Goal: Navigation & Orientation: Find specific page/section

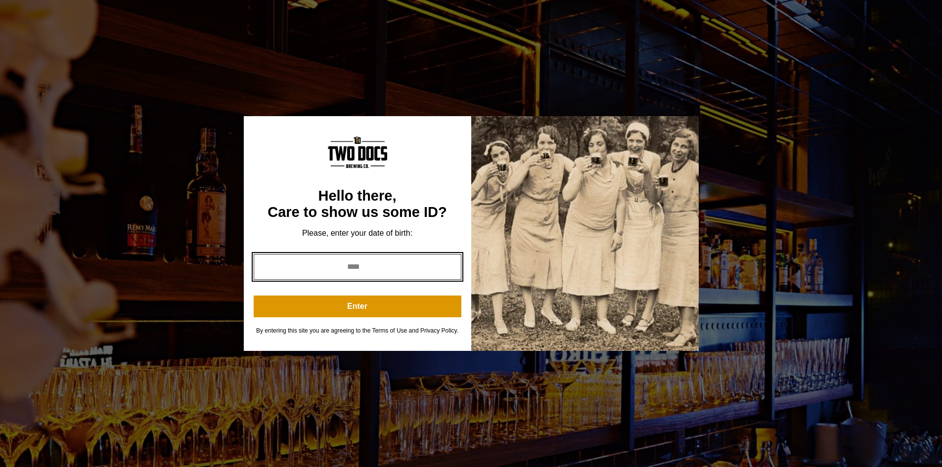
click at [339, 264] on input "year" at bounding box center [358, 267] width 208 height 26
type input "****"
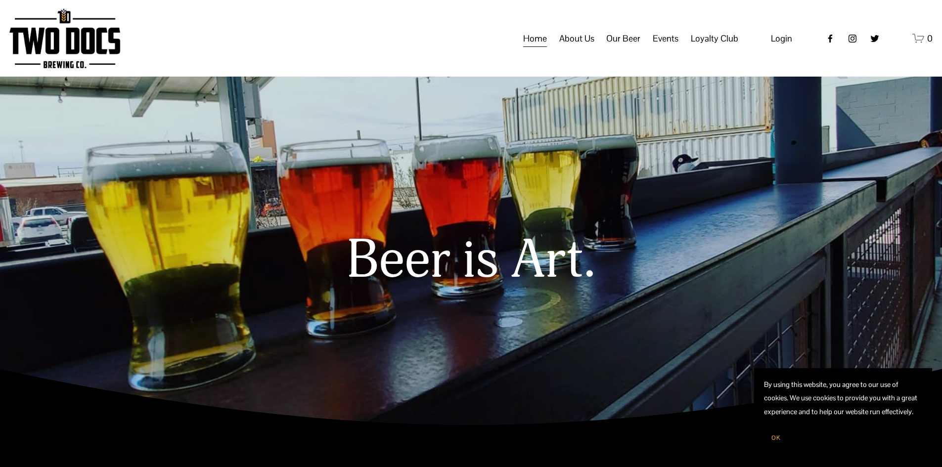
click at [536, 48] on link "Home" at bounding box center [535, 38] width 24 height 19
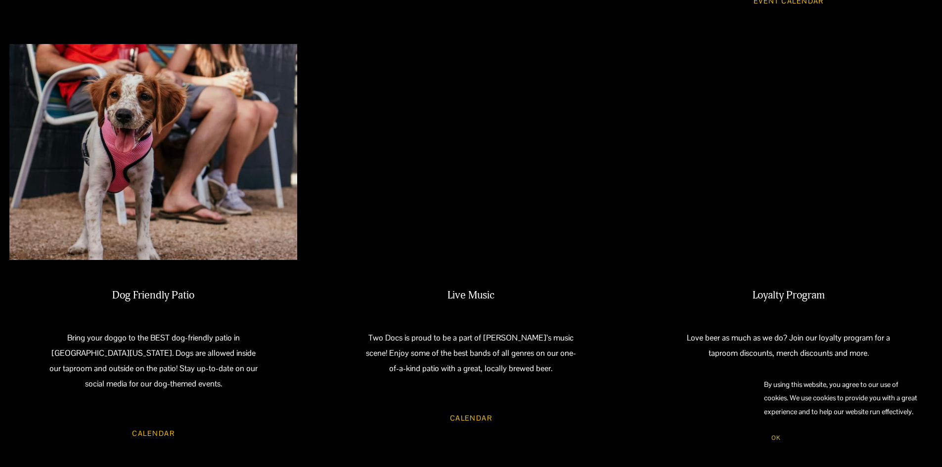
scroll to position [890, 0]
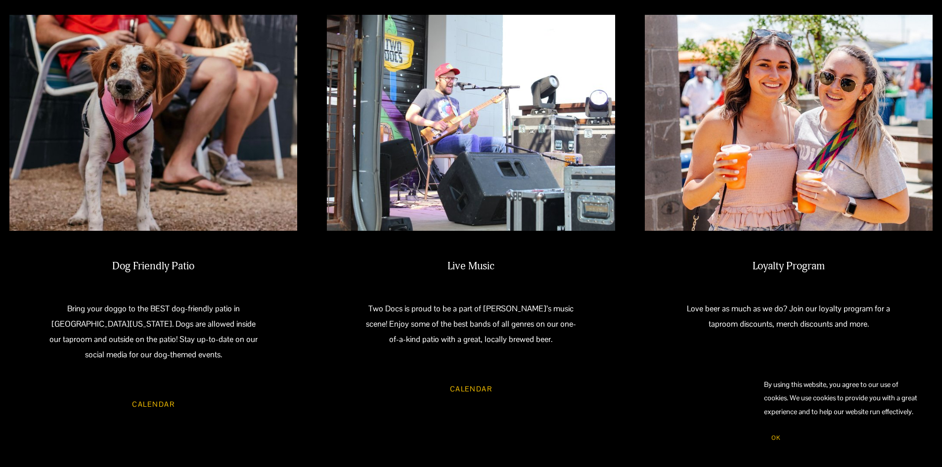
click at [456, 377] on link "Calendar" at bounding box center [470, 389] width 71 height 26
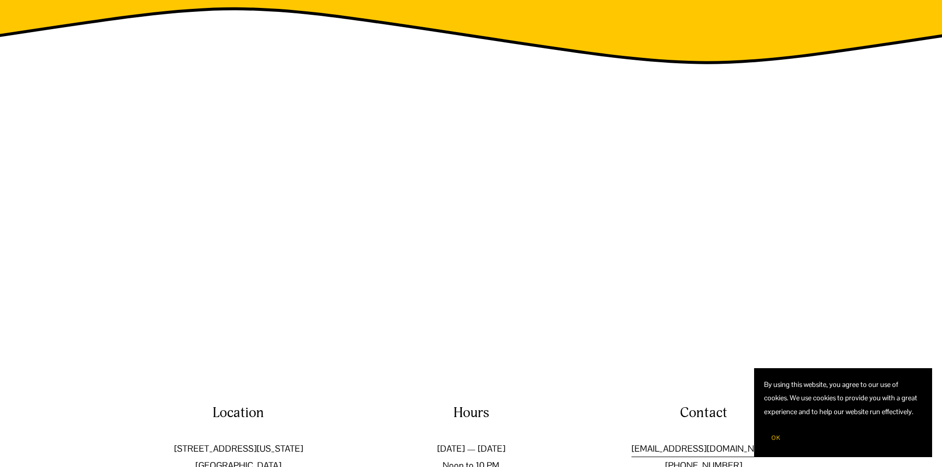
scroll to position [1680, 0]
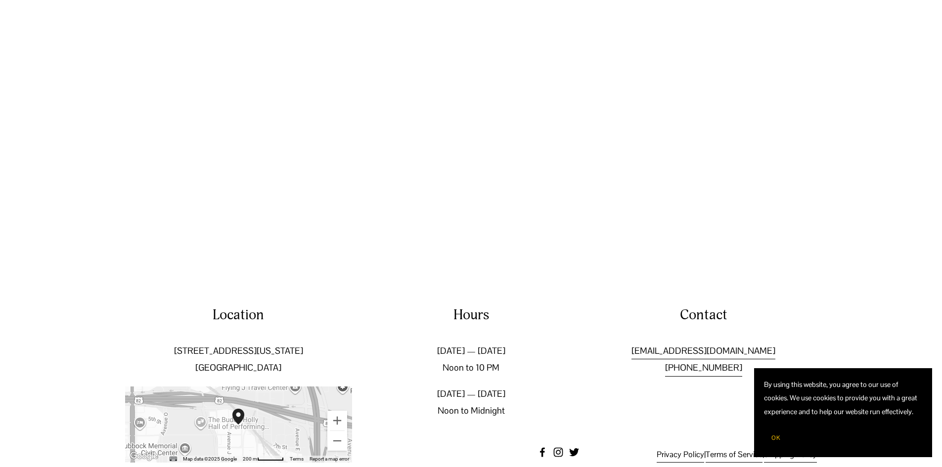
click at [772, 433] on button "OK" at bounding box center [776, 438] width 24 height 19
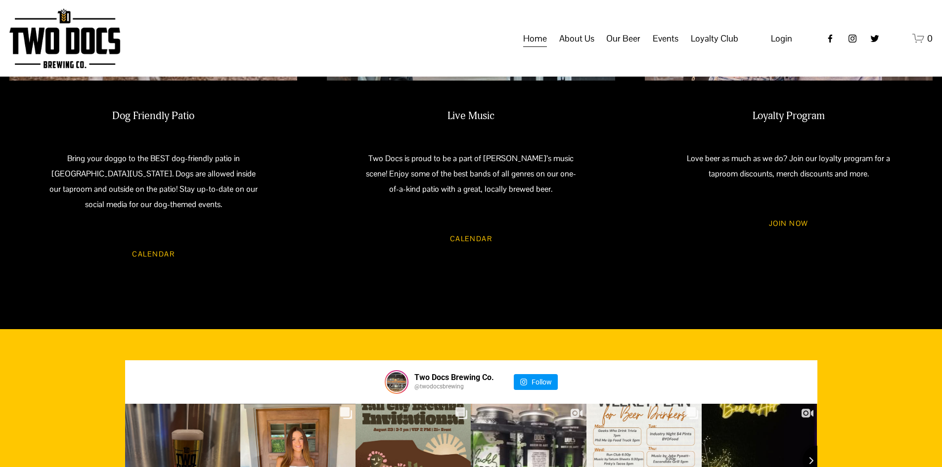
scroll to position [938, 0]
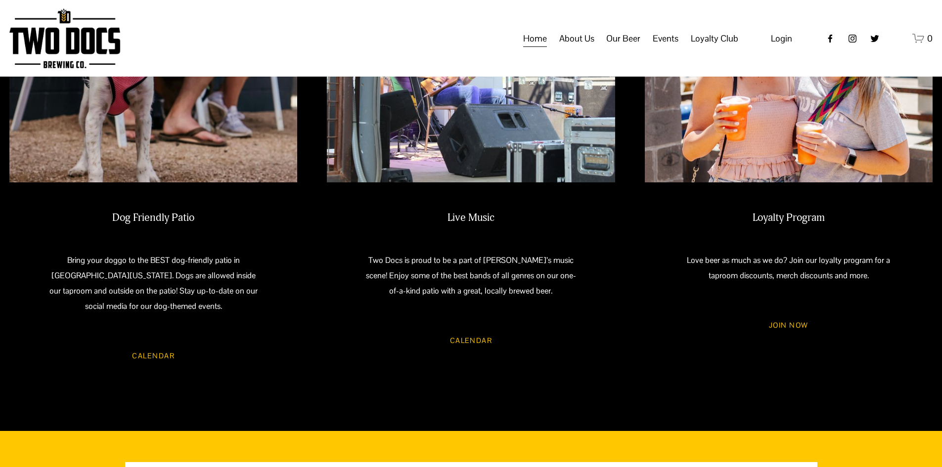
click at [573, 46] on span "About Us" at bounding box center [576, 38] width 35 height 17
click at [0, 0] on span "Our Mission" at bounding box center [0, 0] width 0 height 0
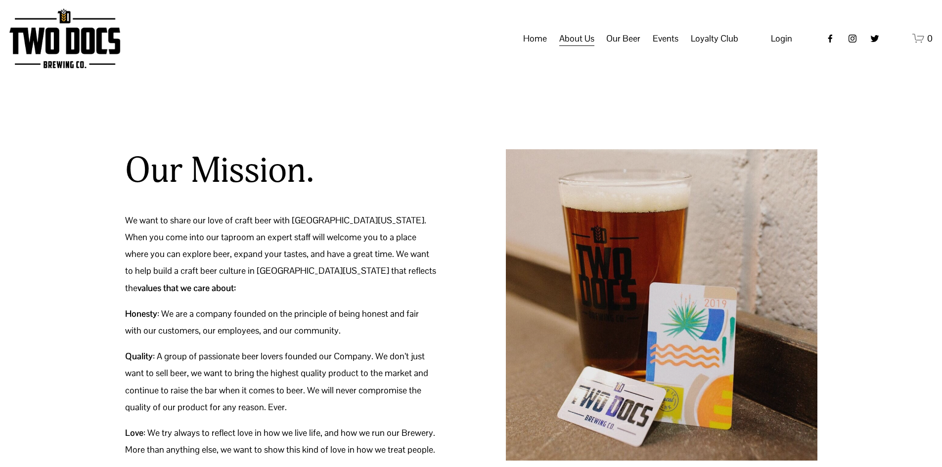
click at [0, 0] on span "Private Events" at bounding box center [0, 0] width 0 height 0
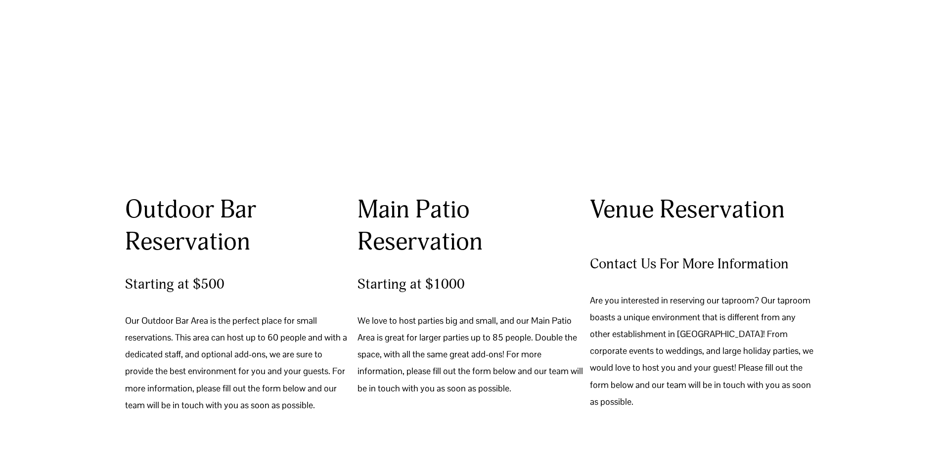
scroll to position [692, 0]
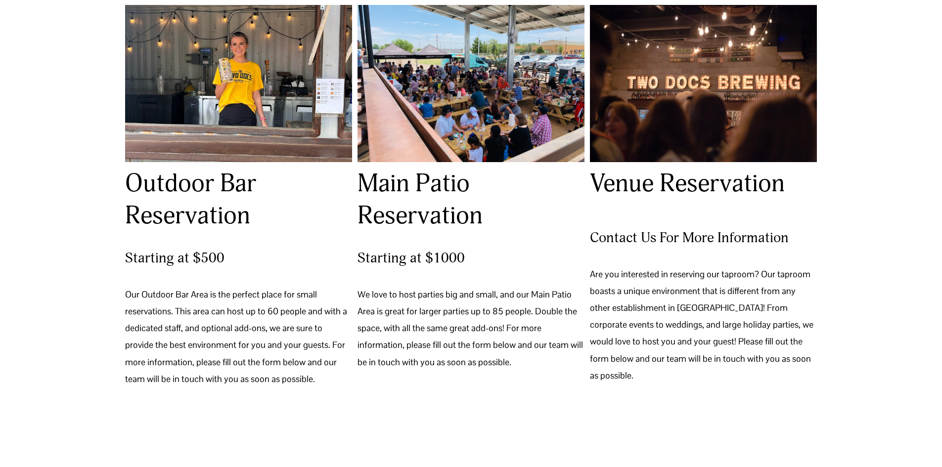
click at [251, 96] on div at bounding box center [238, 83] width 227 height 157
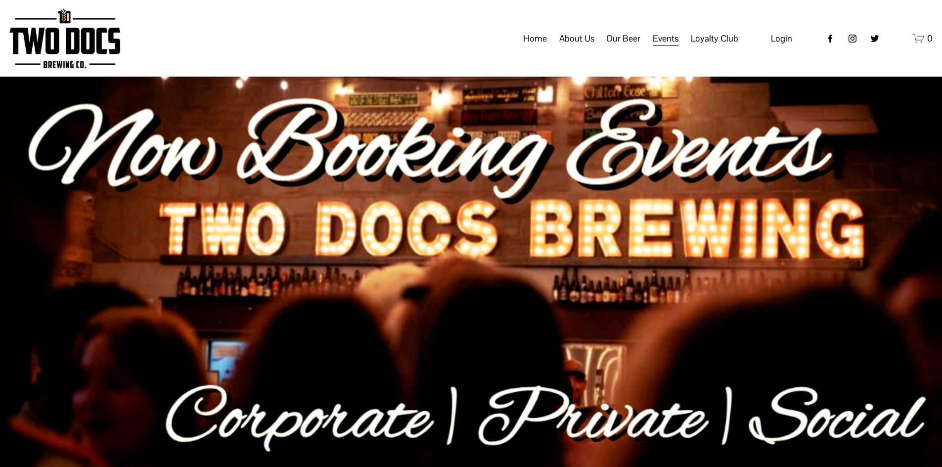
click at [494, 201] on div at bounding box center [471, 276] width 942 height 203
click at [534, 45] on link "Home" at bounding box center [535, 38] width 24 height 19
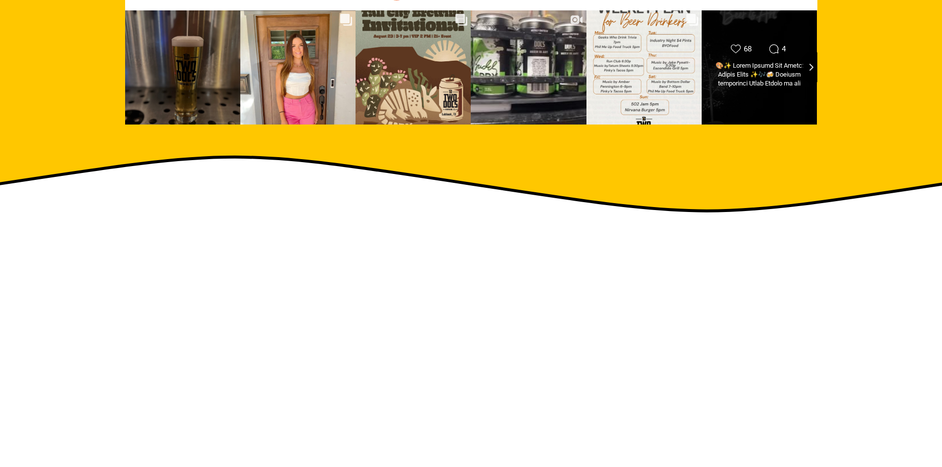
scroll to position [1680, 0]
